Goal: Information Seeking & Learning: Learn about a topic

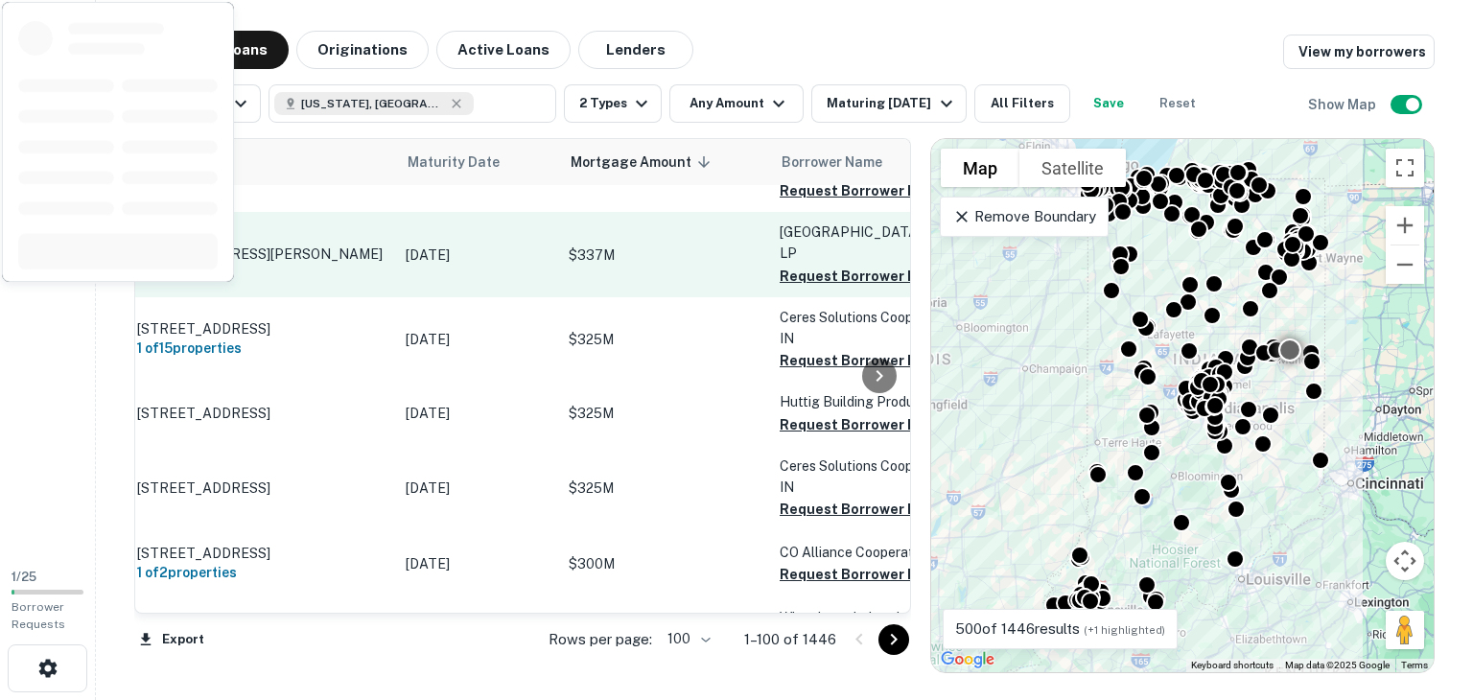
scroll to position [5870, 8]
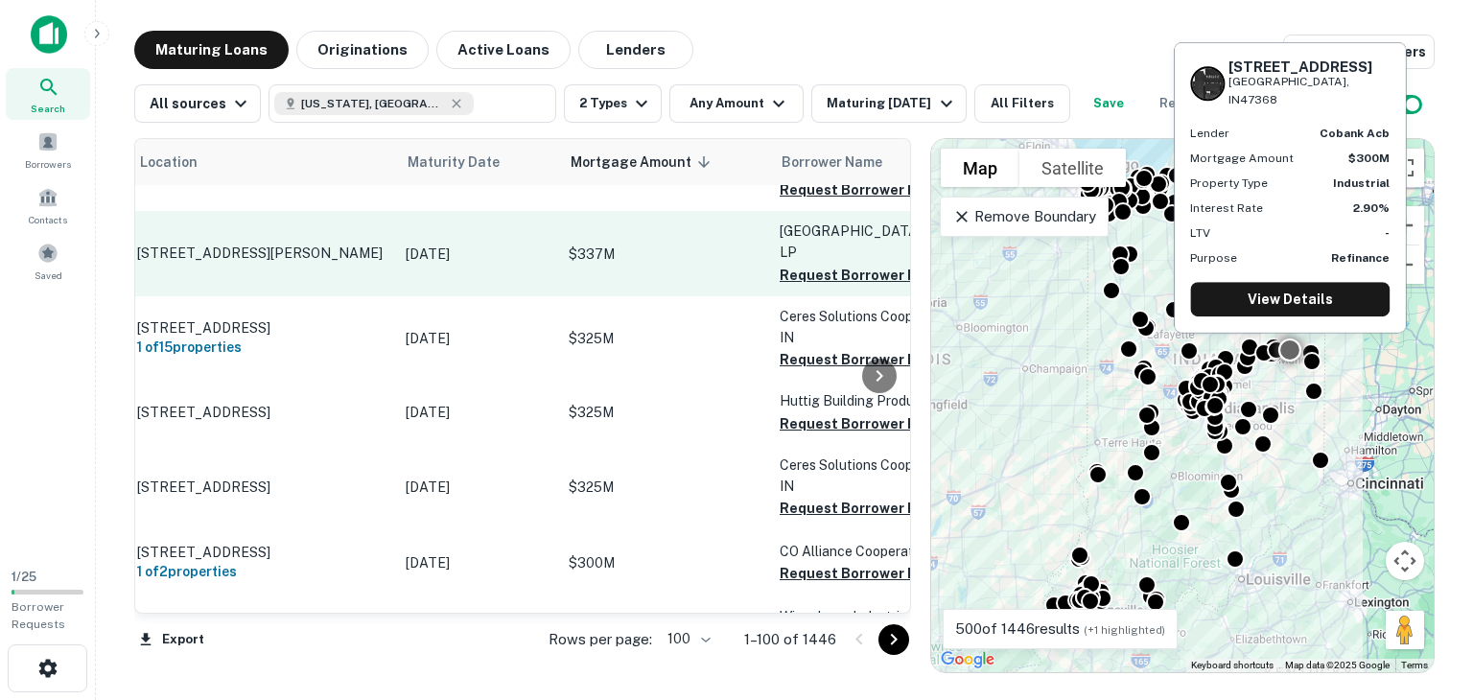
click at [671, 529] on td "$300M" at bounding box center [664, 562] width 211 height 67
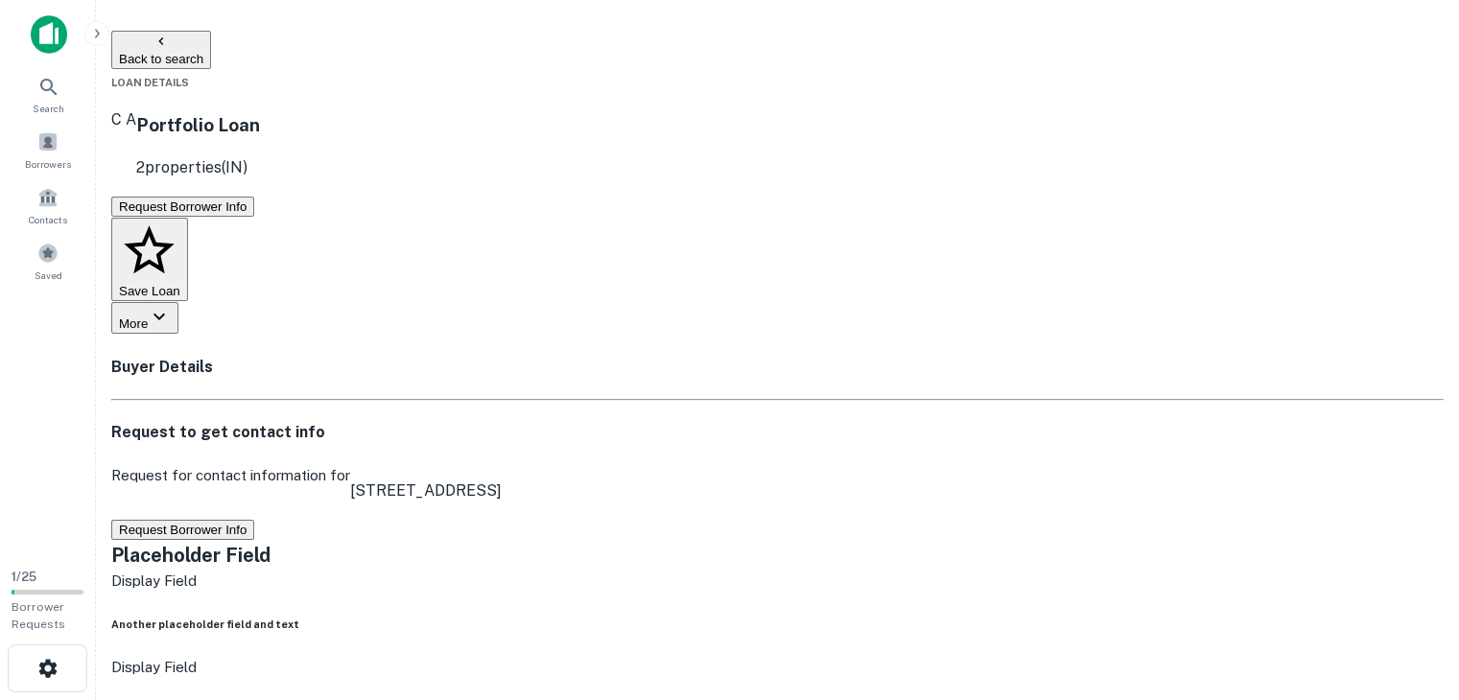
click at [207, 36] on button "Back to search" at bounding box center [161, 50] width 100 height 38
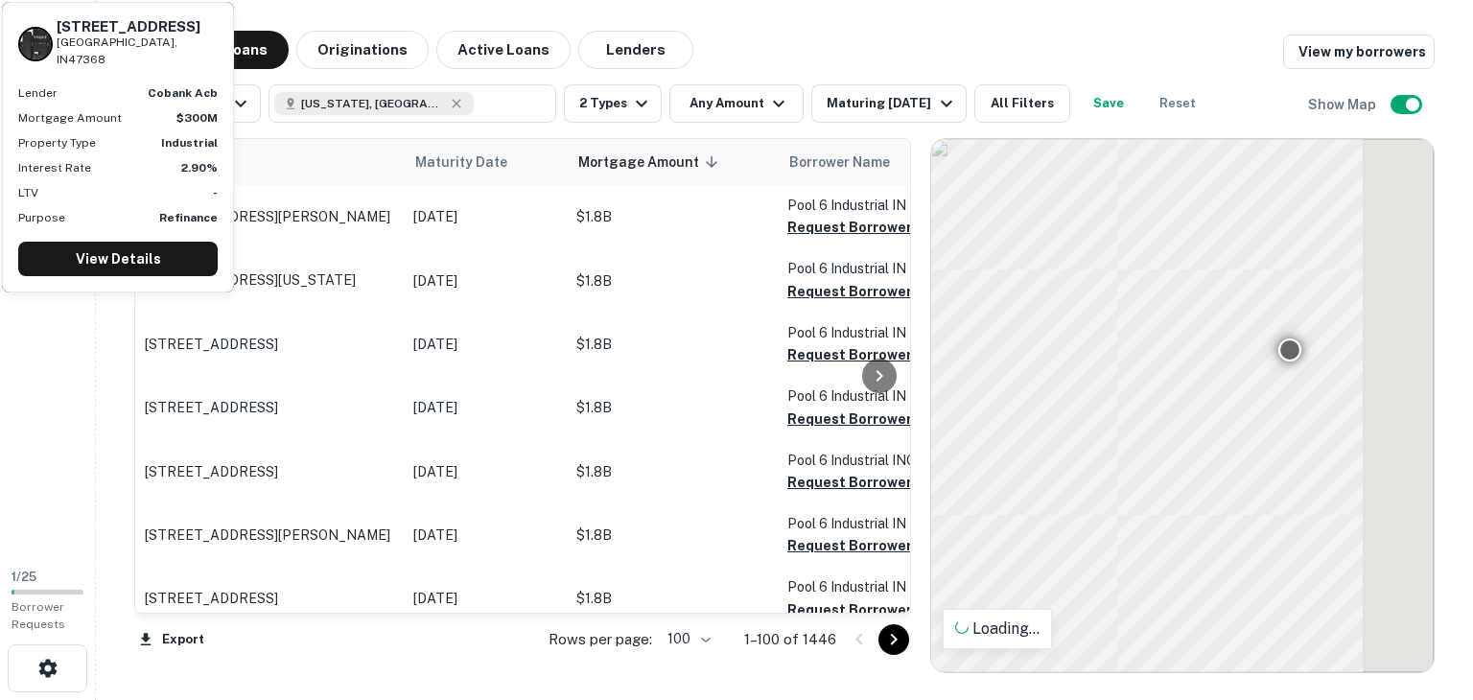
scroll to position [4573, 0]
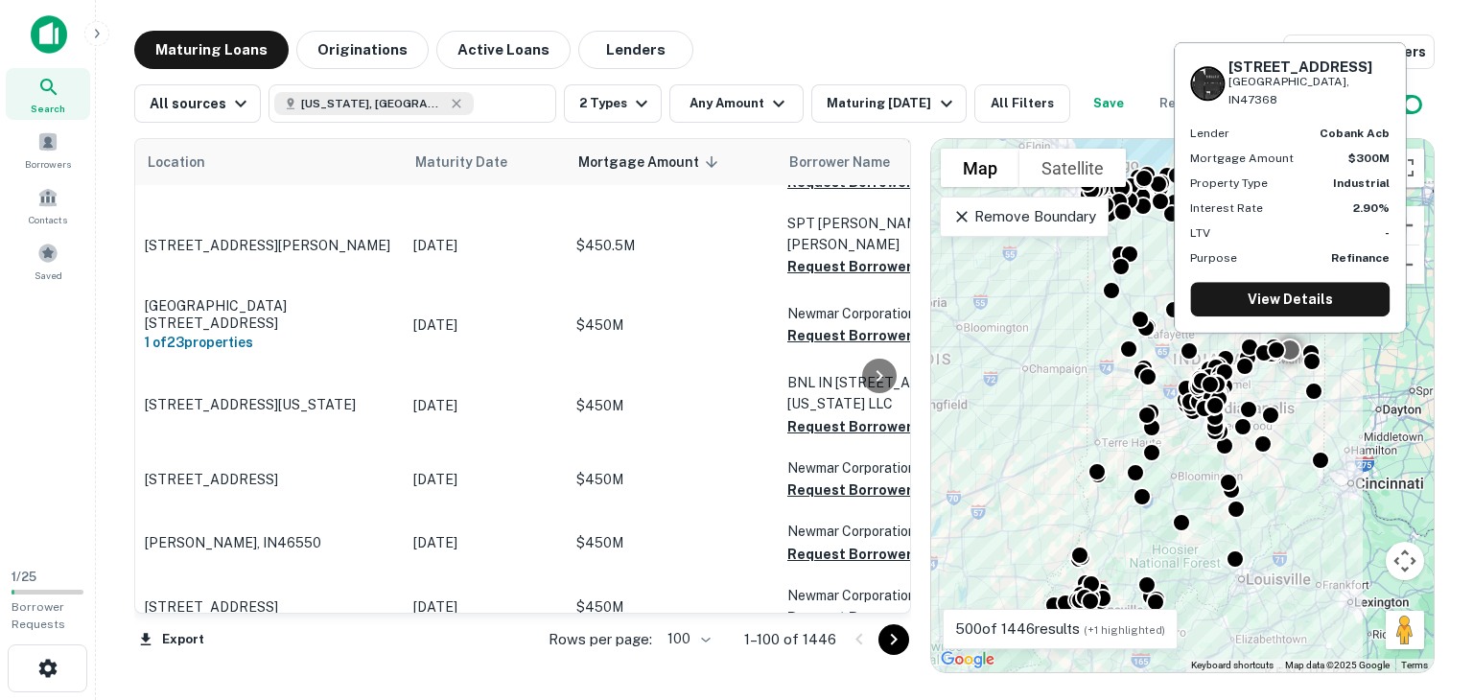
click at [207, 36] on button "Maturing Loans" at bounding box center [211, 50] width 154 height 38
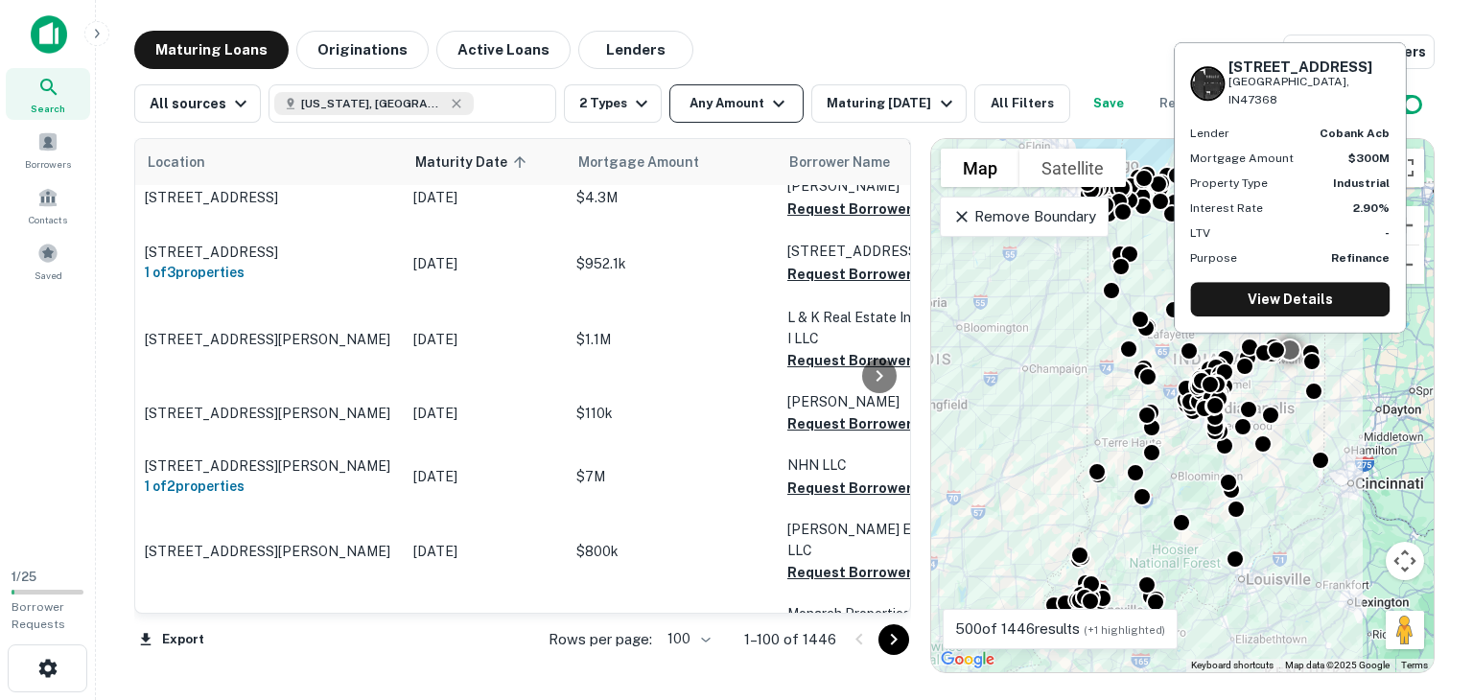
click at [767, 108] on icon "button" at bounding box center [778, 103] width 23 height 23
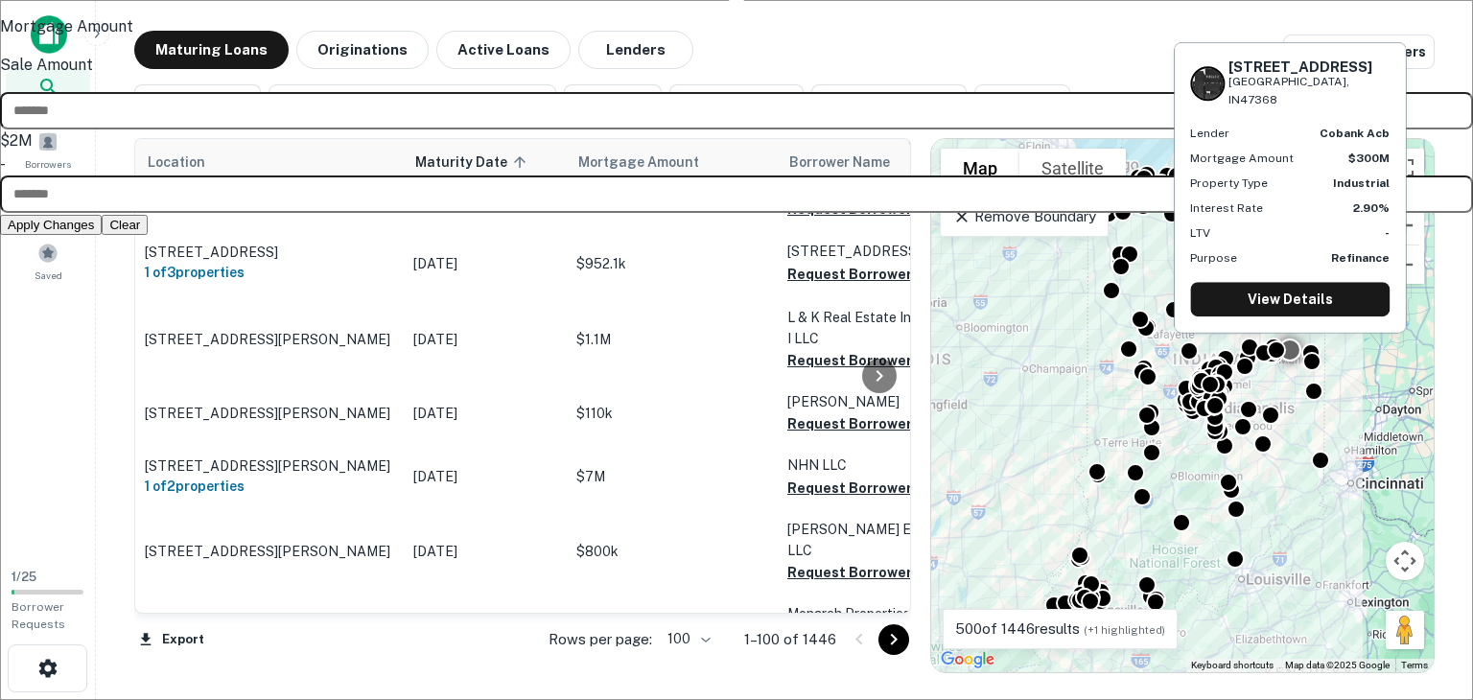
type input "*******"
click at [102, 235] on button "Apply Changes" at bounding box center [51, 225] width 102 height 20
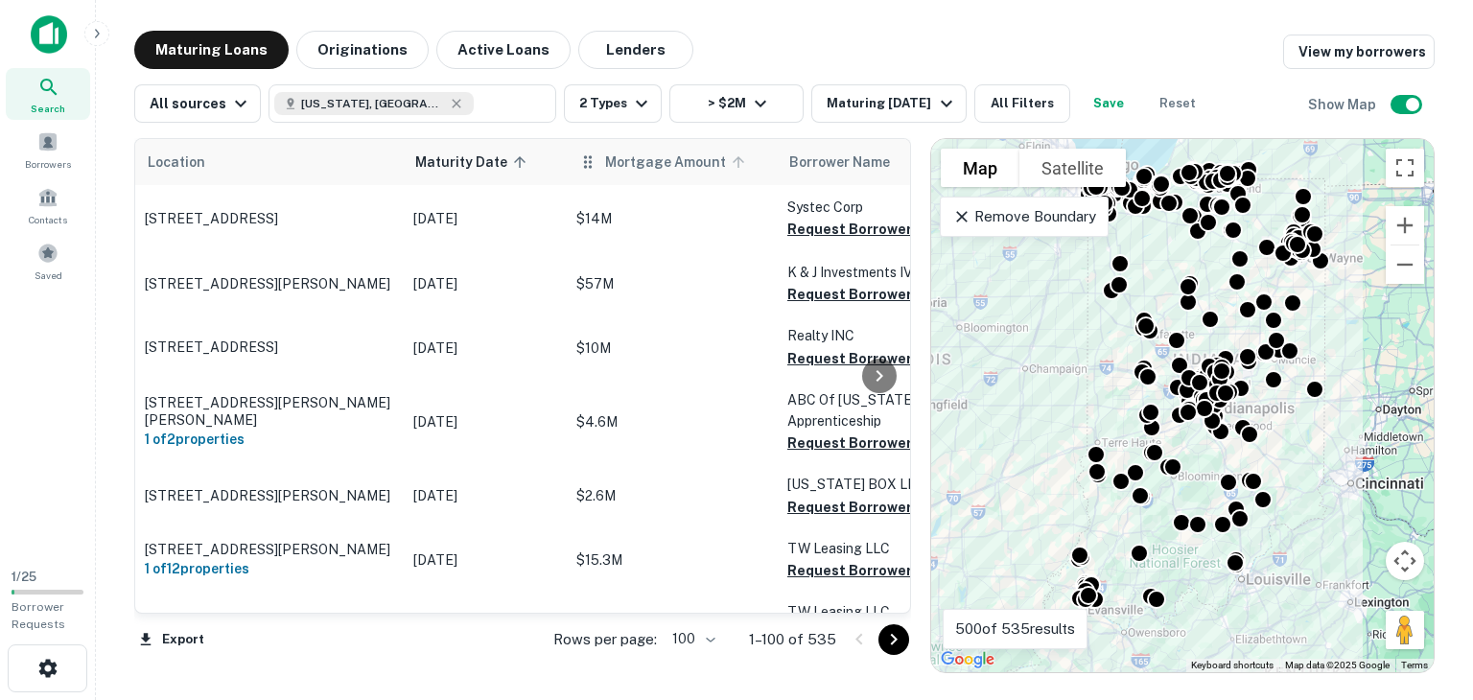
click at [614, 159] on span "Mortgage Amount" at bounding box center [678, 162] width 146 height 23
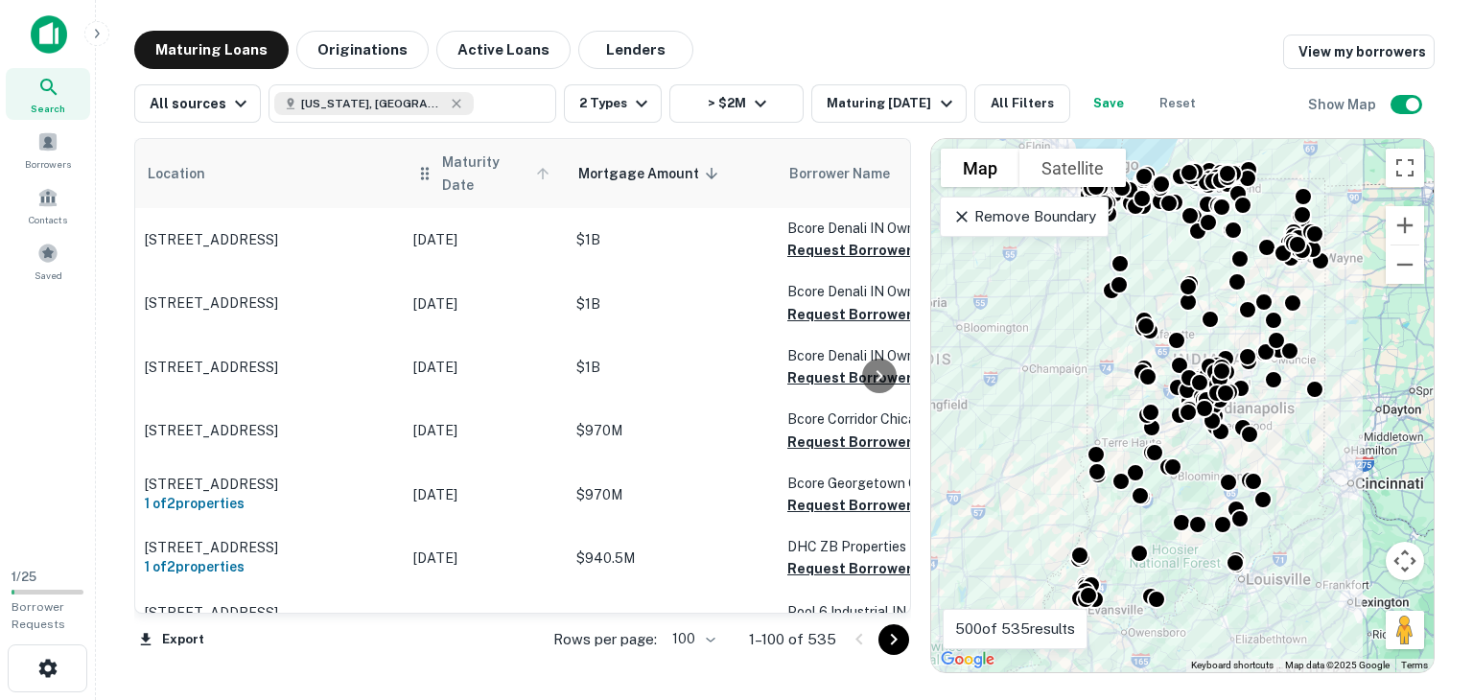
click at [456, 164] on span "Maturity Date" at bounding box center [498, 174] width 113 height 46
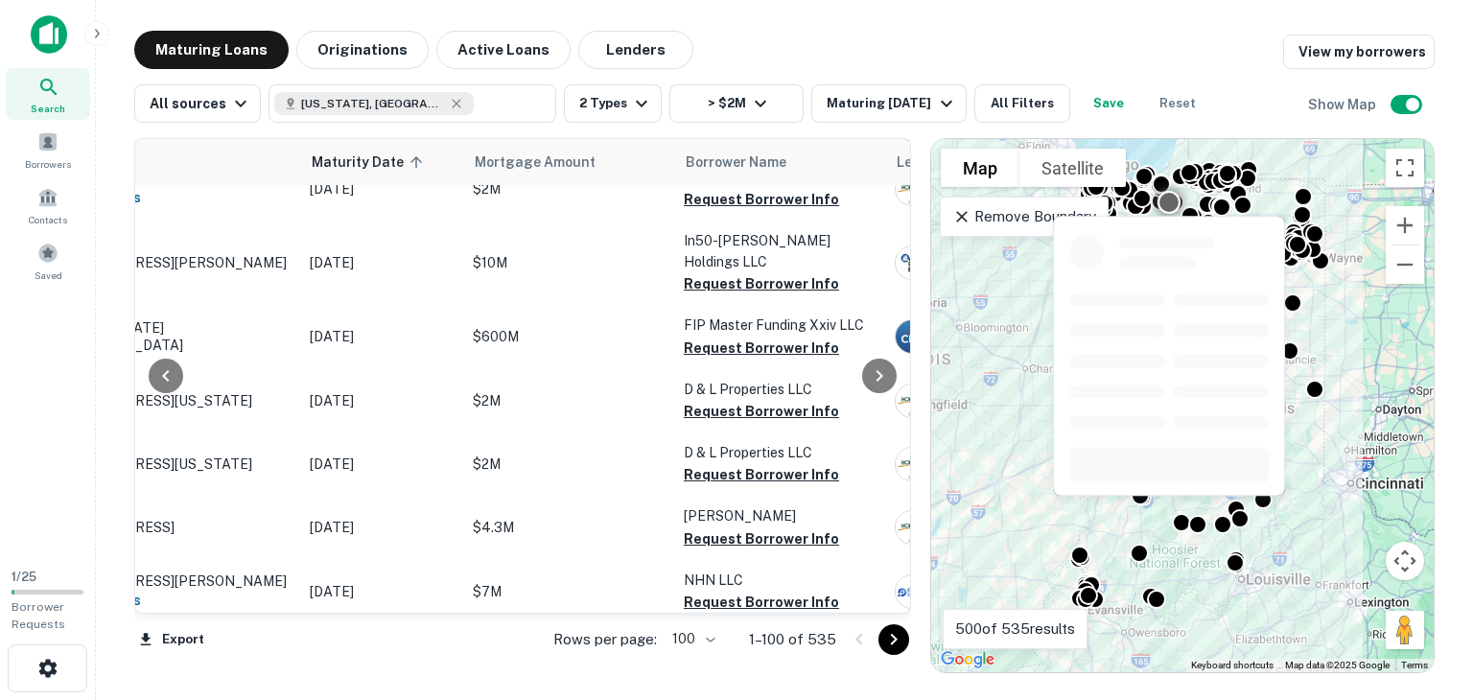
scroll to position [1242, 104]
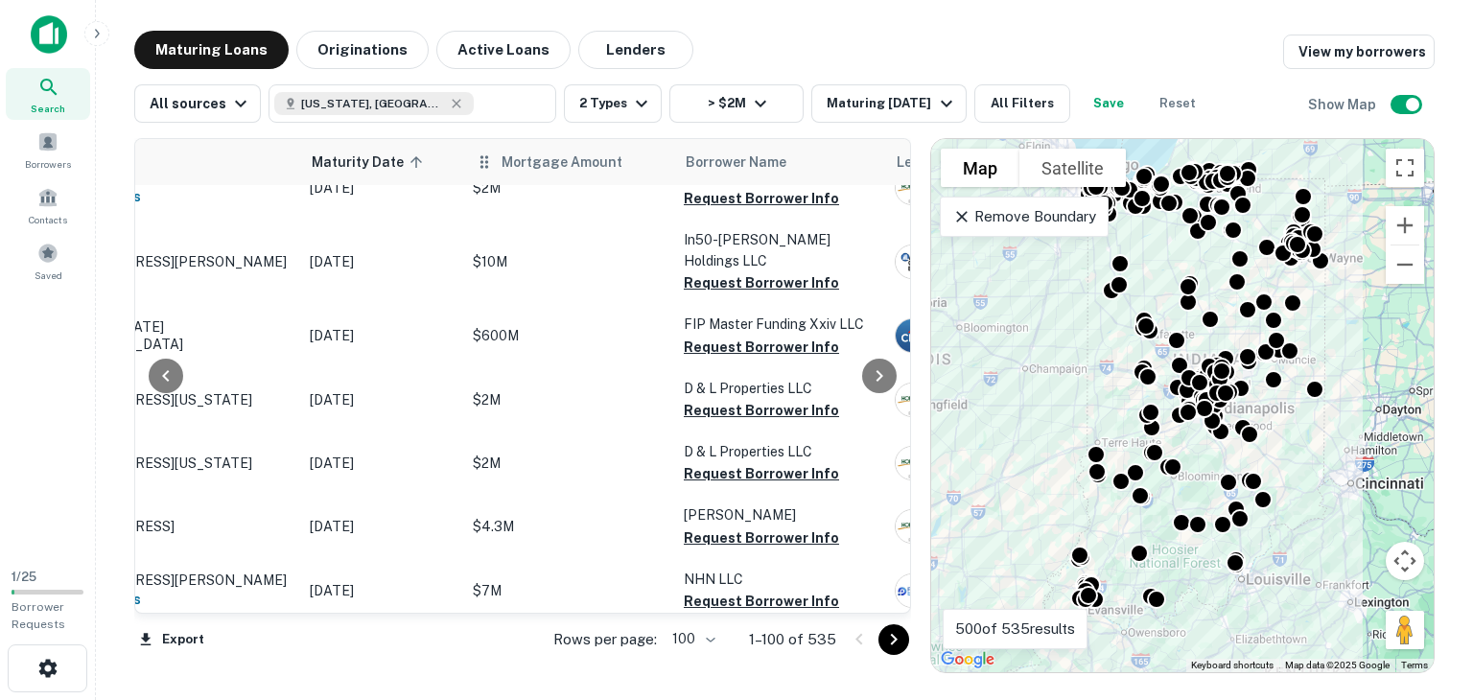
click at [487, 160] on icon at bounding box center [484, 162] width 19 height 23
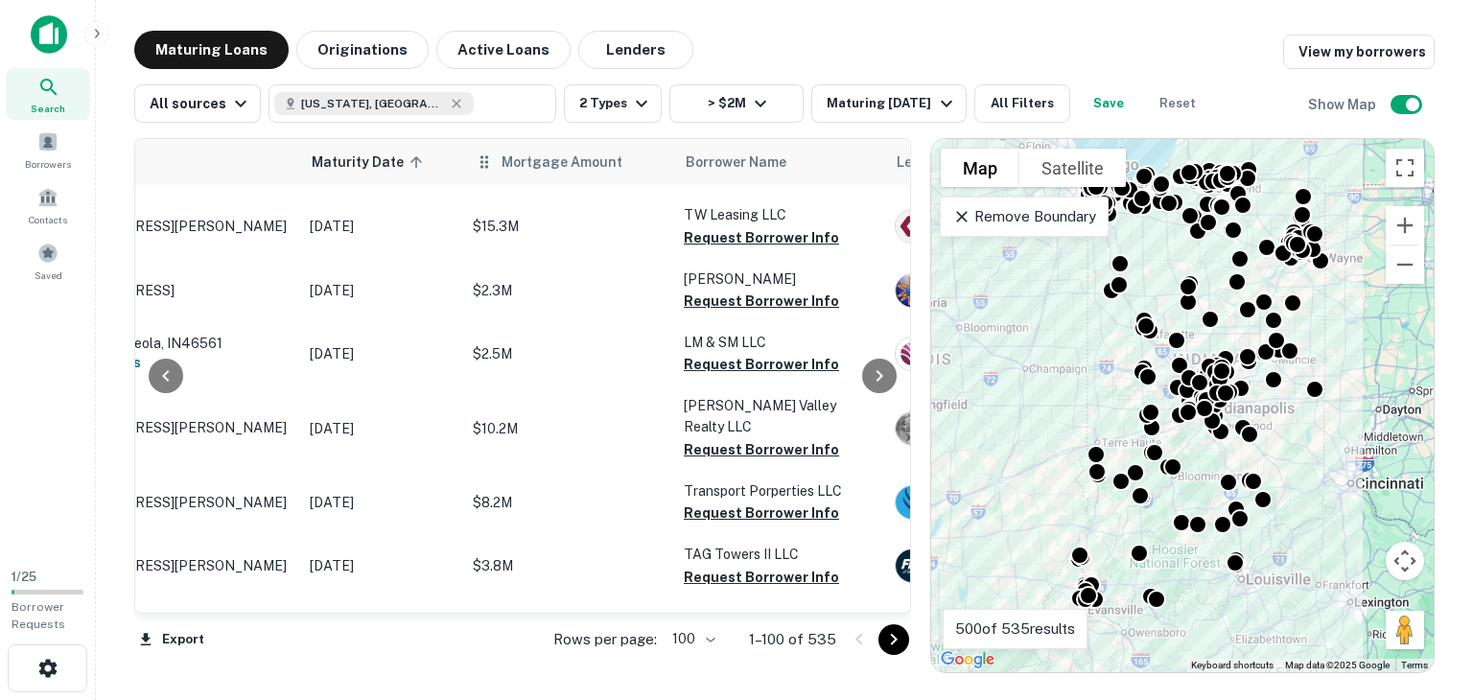
scroll to position [456, 104]
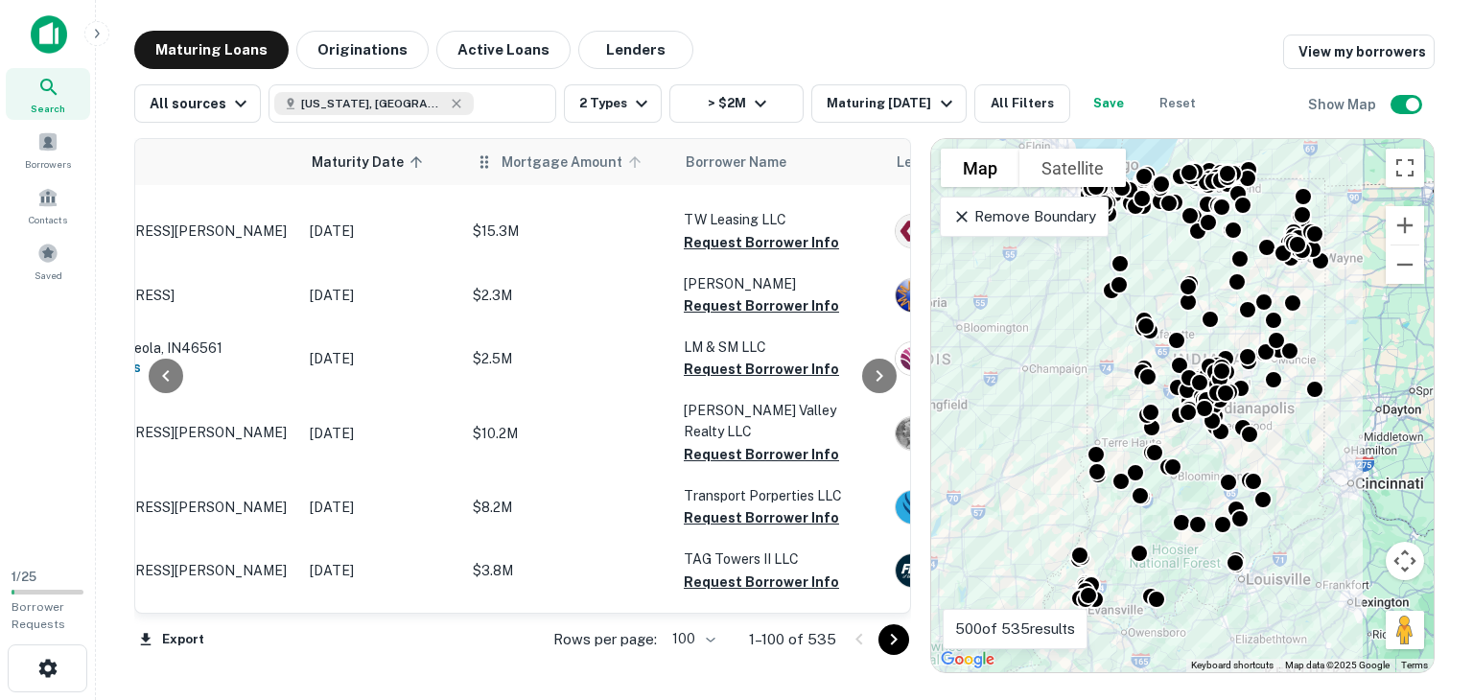
click at [538, 159] on span "Mortgage Amount" at bounding box center [575, 162] width 146 height 23
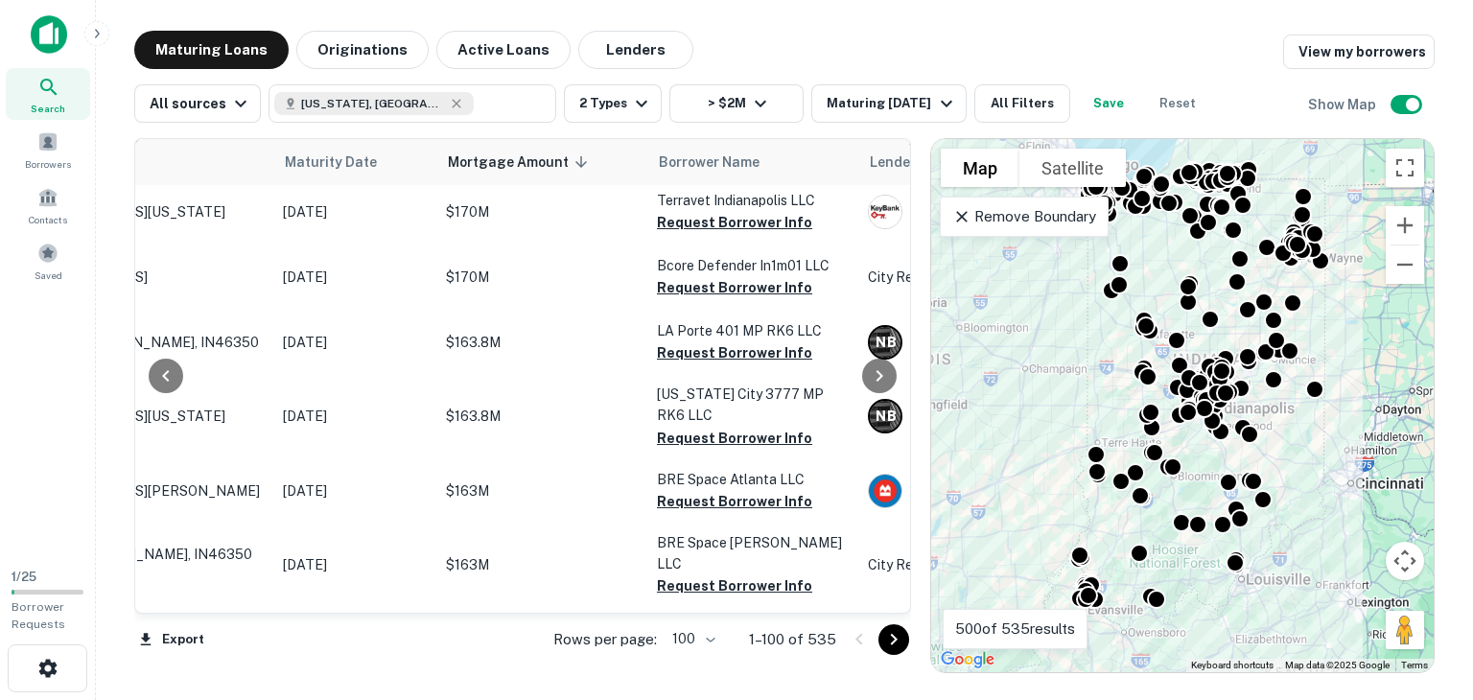
scroll to position [6710, 130]
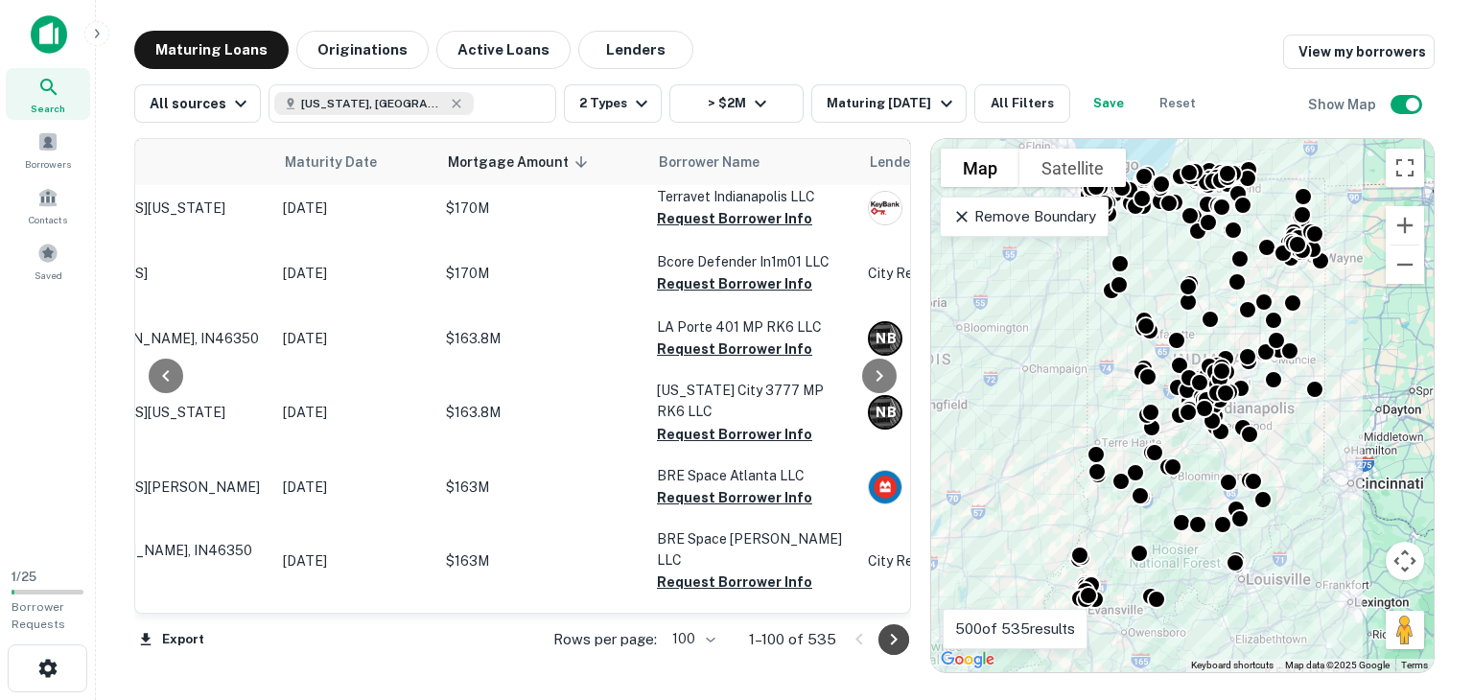
click at [886, 646] on icon "Go to next page" at bounding box center [893, 639] width 23 height 23
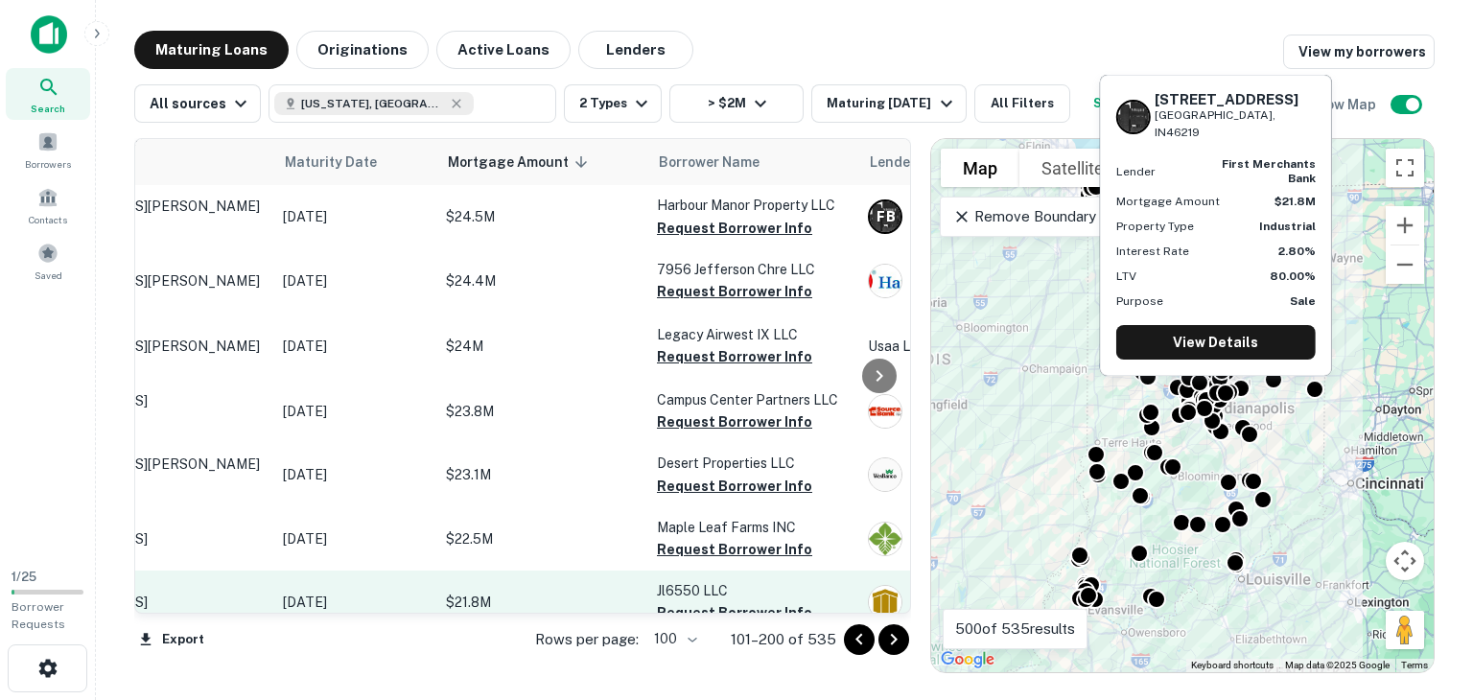
scroll to position [6423, 0]
